Goal: Task Accomplishment & Management: Use online tool/utility

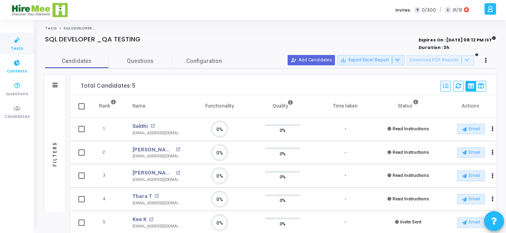
click at [14, 66] on icon at bounding box center [17, 63] width 17 height 10
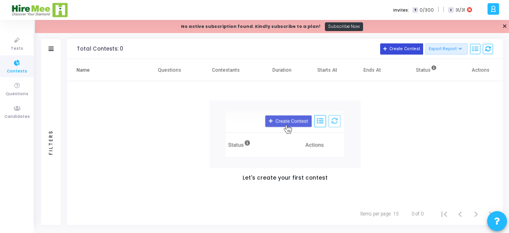
click at [398, 47] on button "Create Contest" at bounding box center [401, 48] width 43 height 11
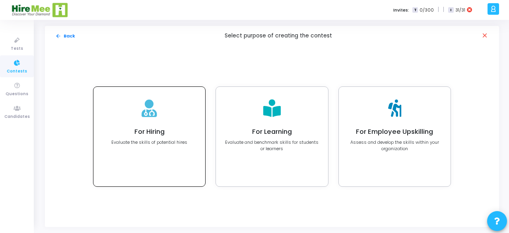
click at [161, 112] on div "For Hiring Evaluate the skills of potential hires" at bounding box center [149, 136] width 112 height 99
